Goal: Task Accomplishment & Management: Manage account settings

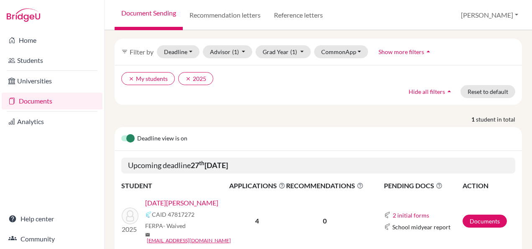
scroll to position [57, 0]
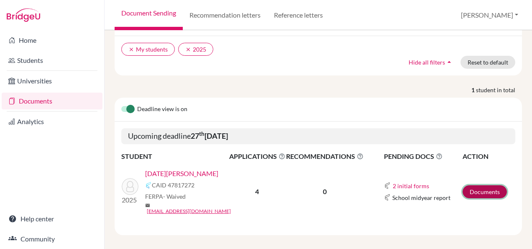
click at [474, 187] on link "Documents" at bounding box center [485, 191] width 44 height 13
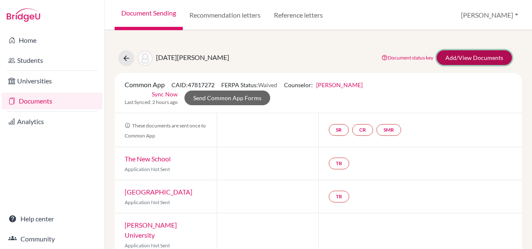
click at [442, 60] on link "Add/View Documents" at bounding box center [474, 57] width 75 height 15
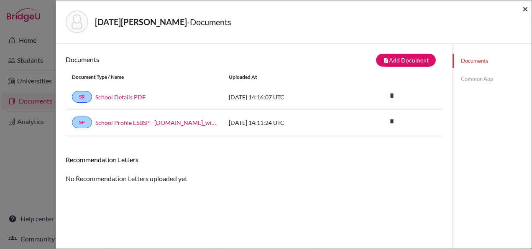
click at [526, 8] on span "×" at bounding box center [526, 9] width 6 height 12
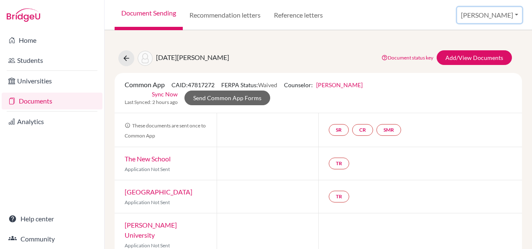
click at [508, 13] on button "[PERSON_NAME]" at bounding box center [489, 15] width 65 height 16
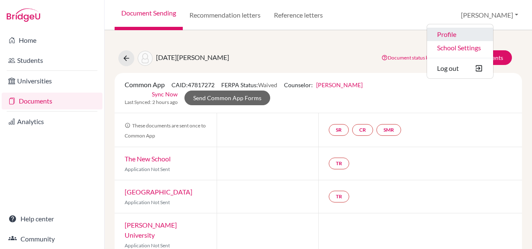
click at [484, 34] on link "Profile" at bounding box center [460, 34] width 66 height 13
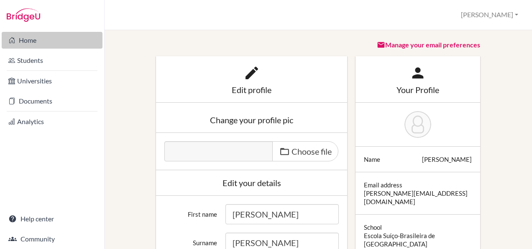
click at [23, 44] on link "Home" at bounding box center [52, 40] width 101 height 17
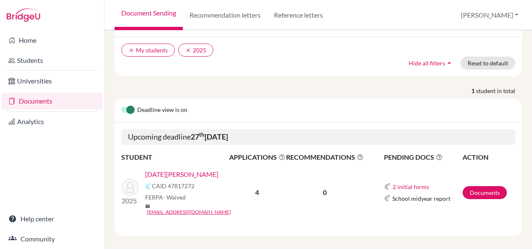
scroll to position [57, 0]
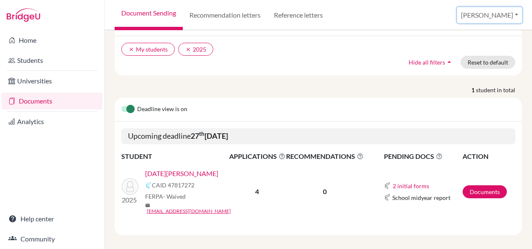
click at [505, 16] on button "[PERSON_NAME]" at bounding box center [489, 15] width 65 height 16
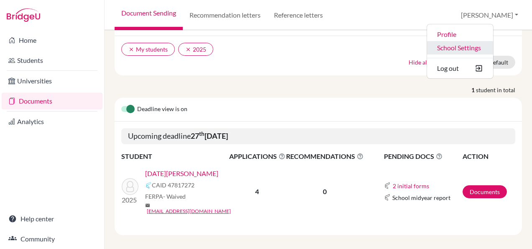
click at [493, 49] on link "School Settings" at bounding box center [460, 47] width 66 height 13
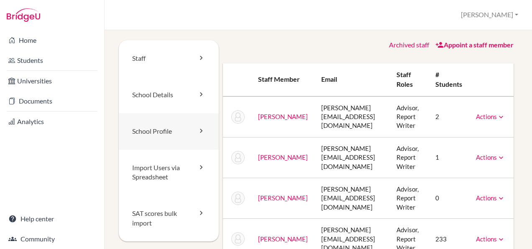
click at [187, 130] on link "School Profile" at bounding box center [169, 131] width 100 height 36
